Goal: Find specific page/section: Find specific page/section

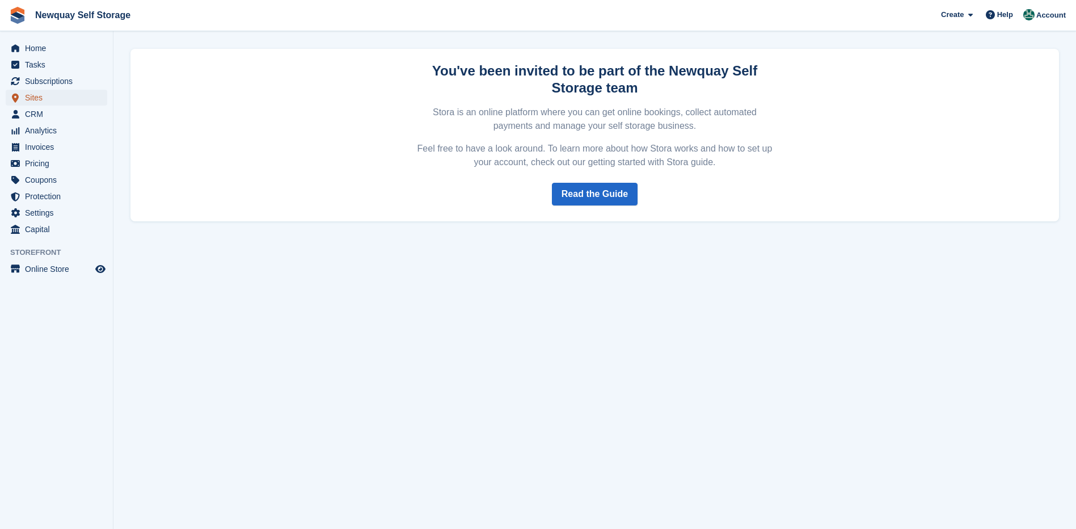
click at [37, 92] on span "Sites" at bounding box center [59, 98] width 68 height 16
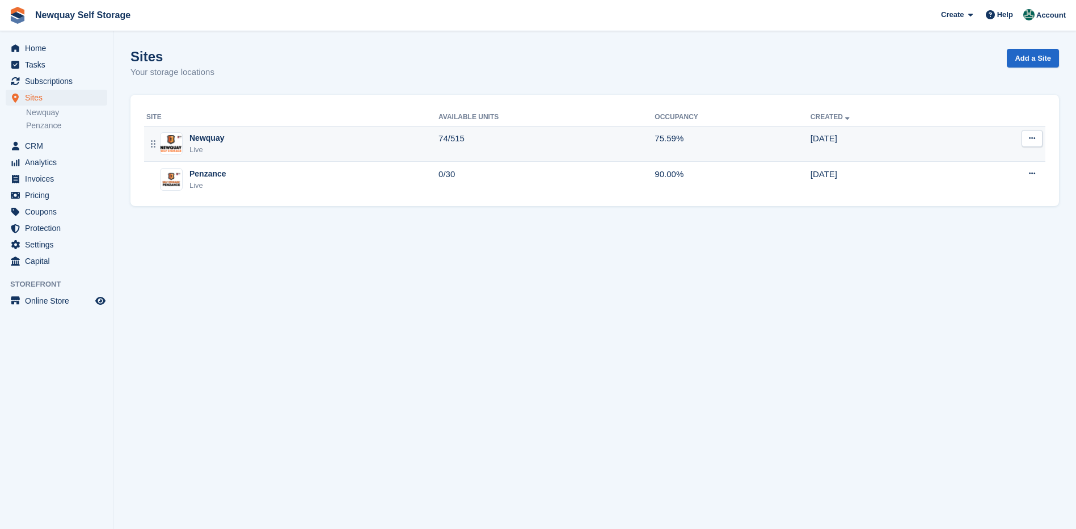
click at [195, 139] on div "Newquay" at bounding box center [206, 138] width 35 height 12
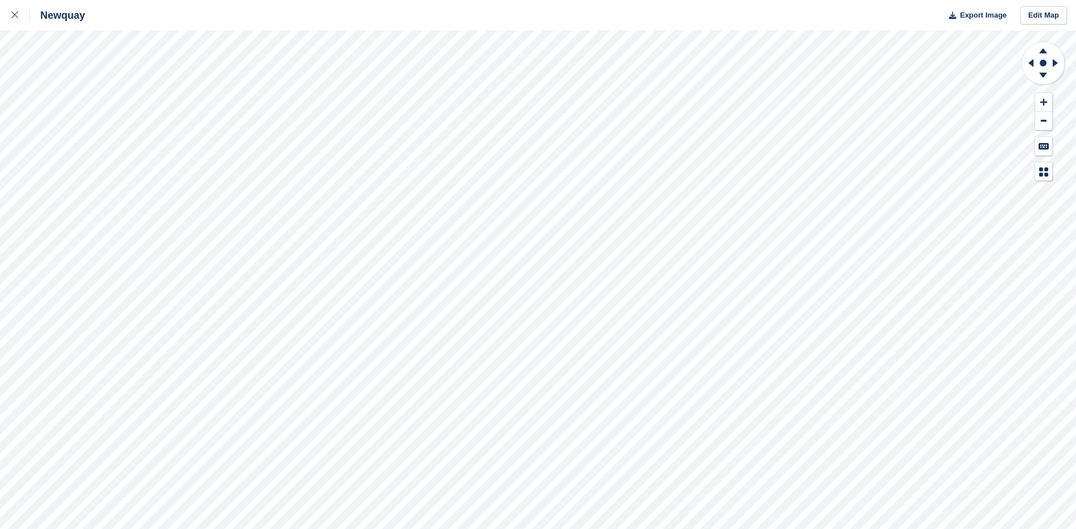
click at [382, 7] on div "Newquay Export Image Edit Map" at bounding box center [538, 264] width 1076 height 529
